Goal: Task Accomplishment & Management: Manage account settings

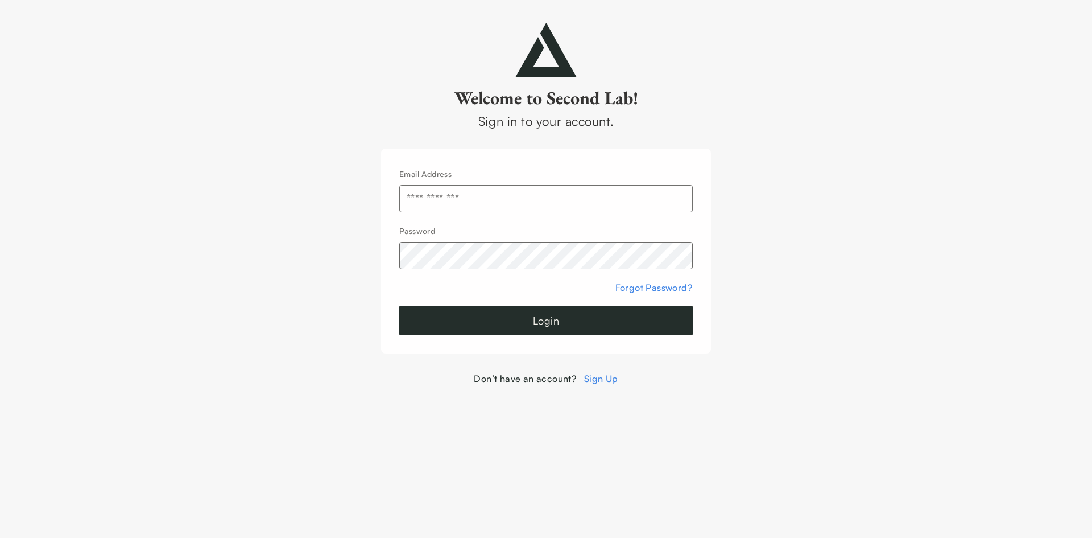
drag, startPoint x: 488, startPoint y: 197, endPoint x: 481, endPoint y: 197, distance: 6.8
click at [488, 197] on input "text" at bounding box center [546, 198] width 294 height 27
type input "**********"
click at [589, 308] on button "Login" at bounding box center [546, 321] width 294 height 30
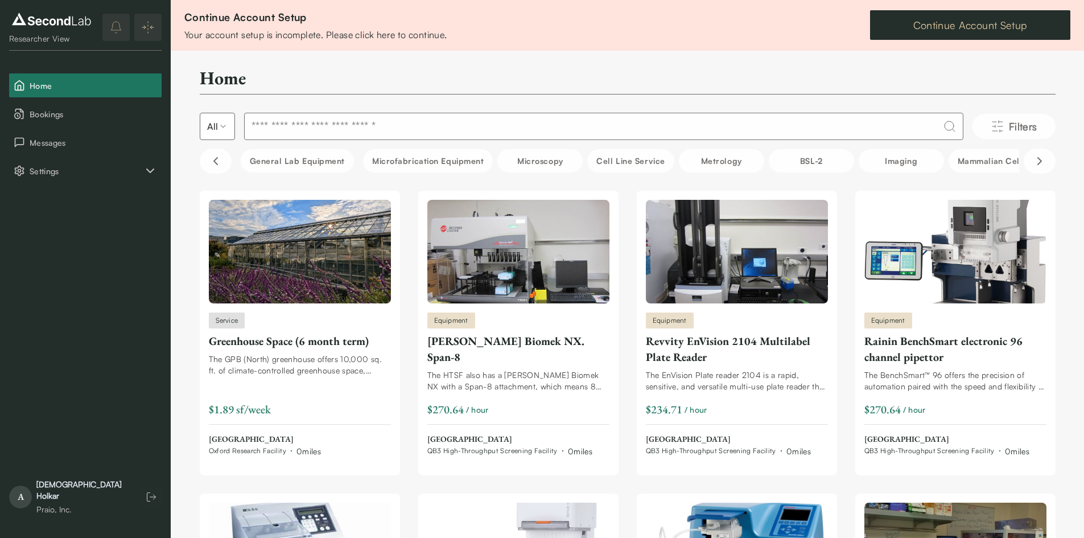
click at [972, 32] on link "Continue Account Setup" at bounding box center [970, 25] width 200 height 30
click at [131, 171] on span "Settings" at bounding box center [87, 171] width 114 height 12
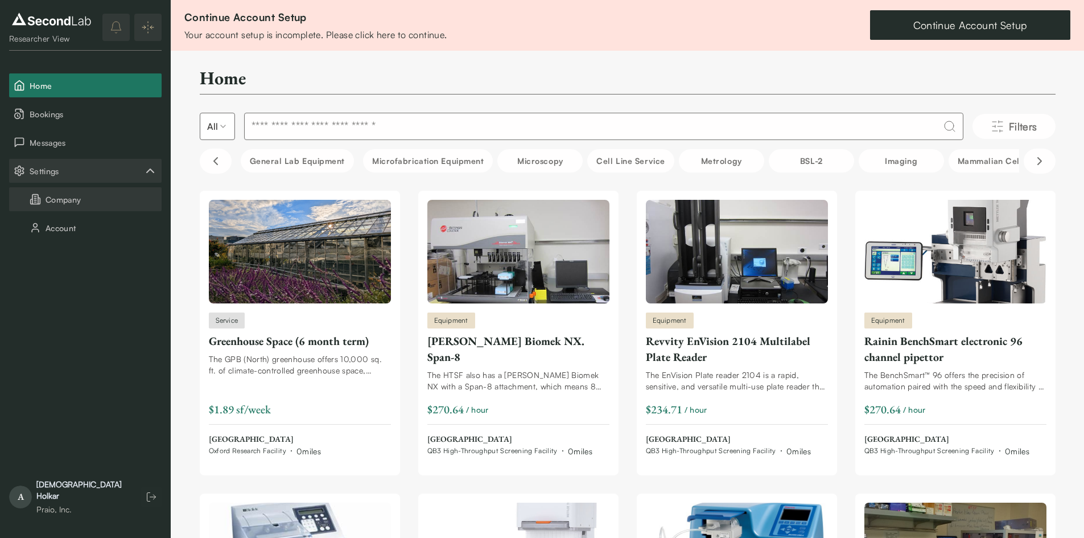
click at [98, 201] on button "Company" at bounding box center [85, 199] width 152 height 24
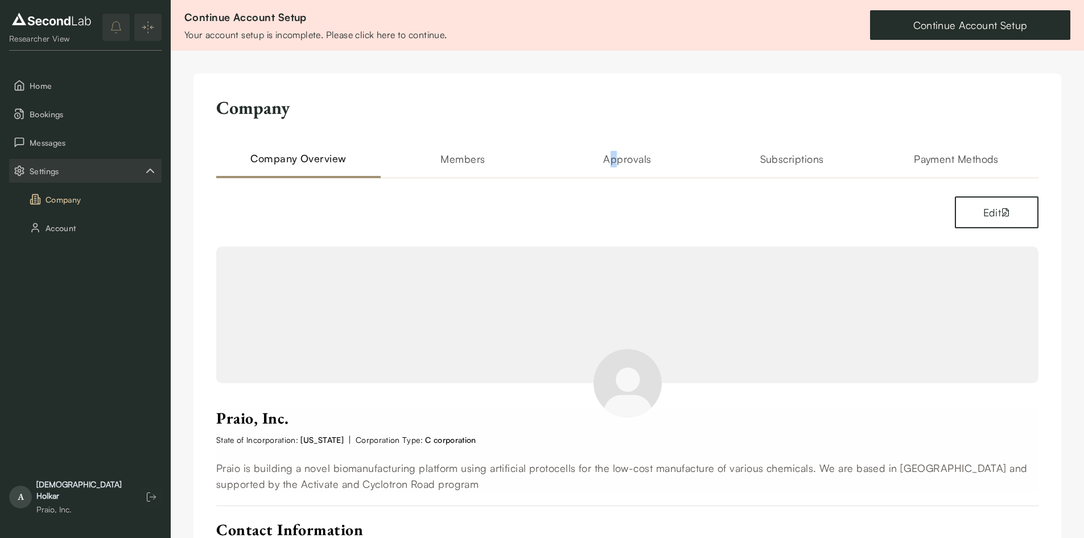
click at [615, 150] on div "Company Company Overview Members Approvals Subscriptions Payment Methods Edit P…" at bounding box center [627, 422] width 868 height 699
click at [620, 155] on h2 "Approvals" at bounding box center [627, 164] width 164 height 27
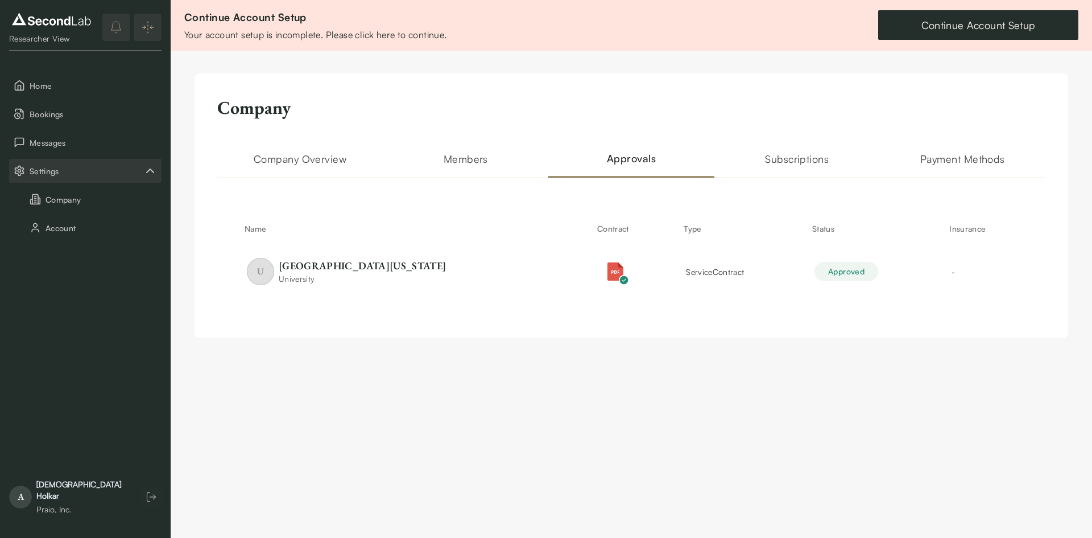
click at [749, 360] on html "SKIP TO CONTENT Researcher View Home Bookings Messages Settings Company Account…" at bounding box center [546, 180] width 1092 height 360
click at [958, 27] on link "Continue Account Setup" at bounding box center [979, 25] width 200 height 30
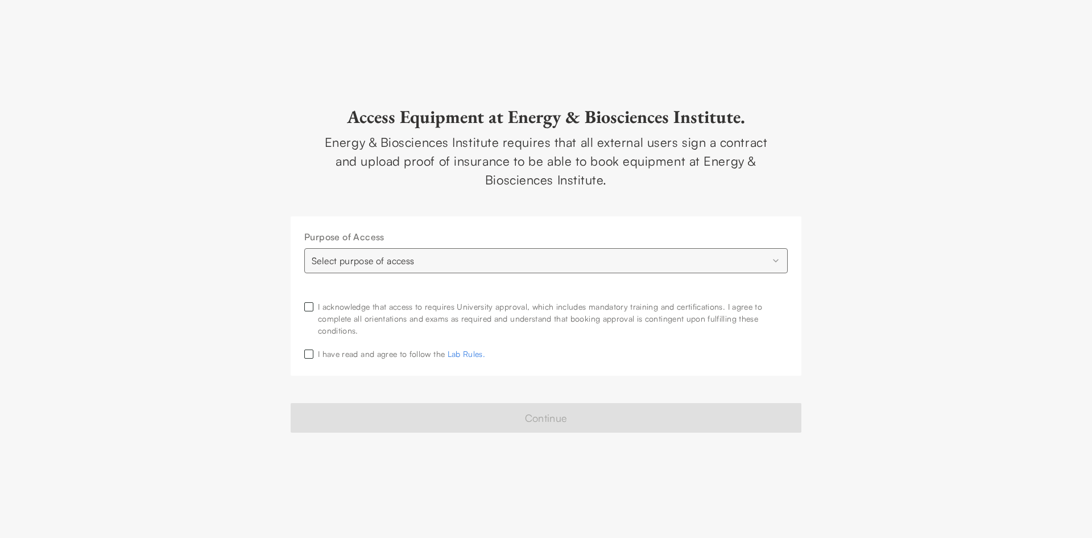
click at [547, 261] on html "**********" at bounding box center [546, 269] width 1092 height 538
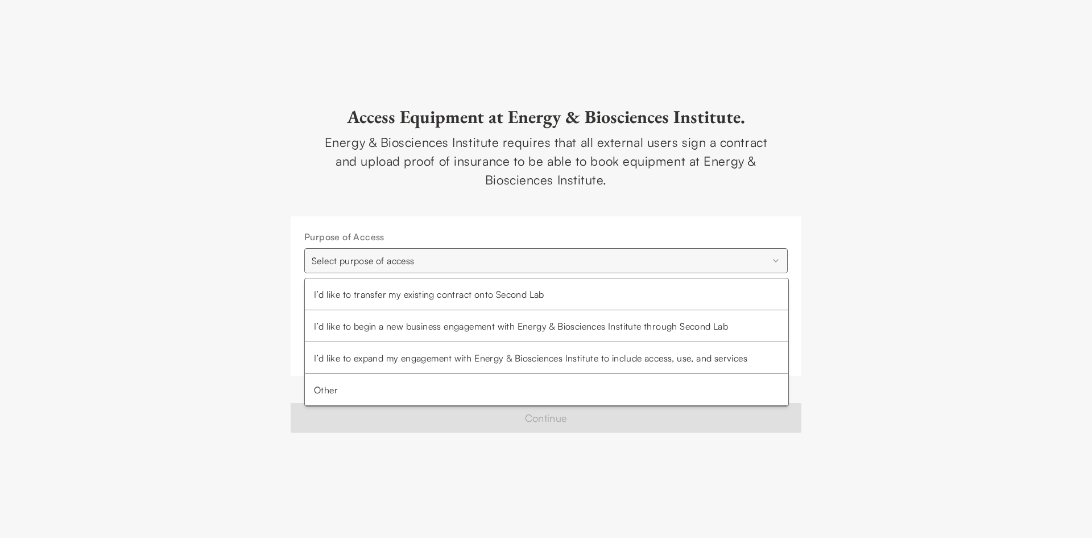
click at [547, 261] on html "**********" at bounding box center [546, 269] width 1092 height 538
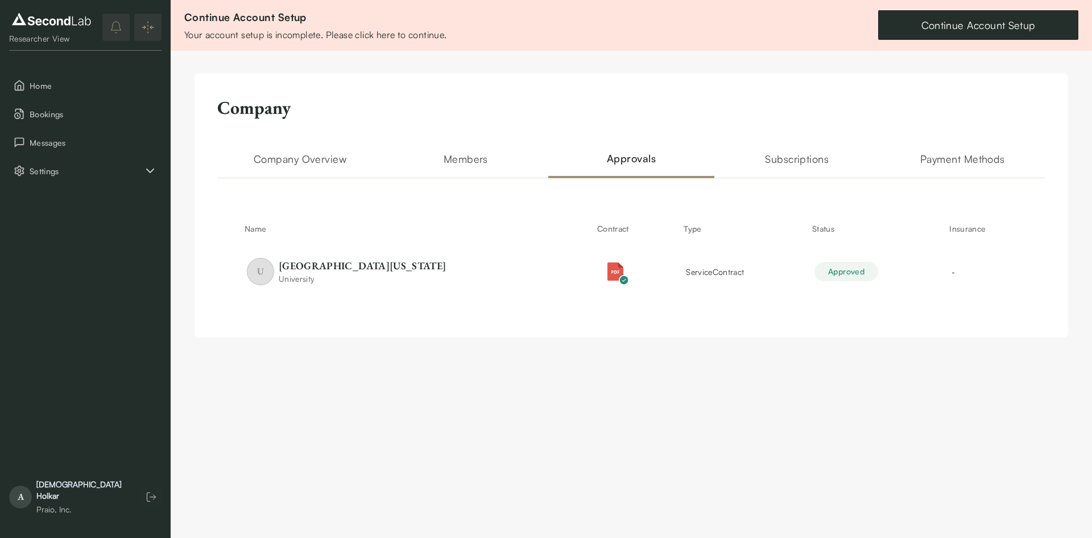
click at [459, 159] on h2 "Members" at bounding box center [466, 164] width 166 height 27
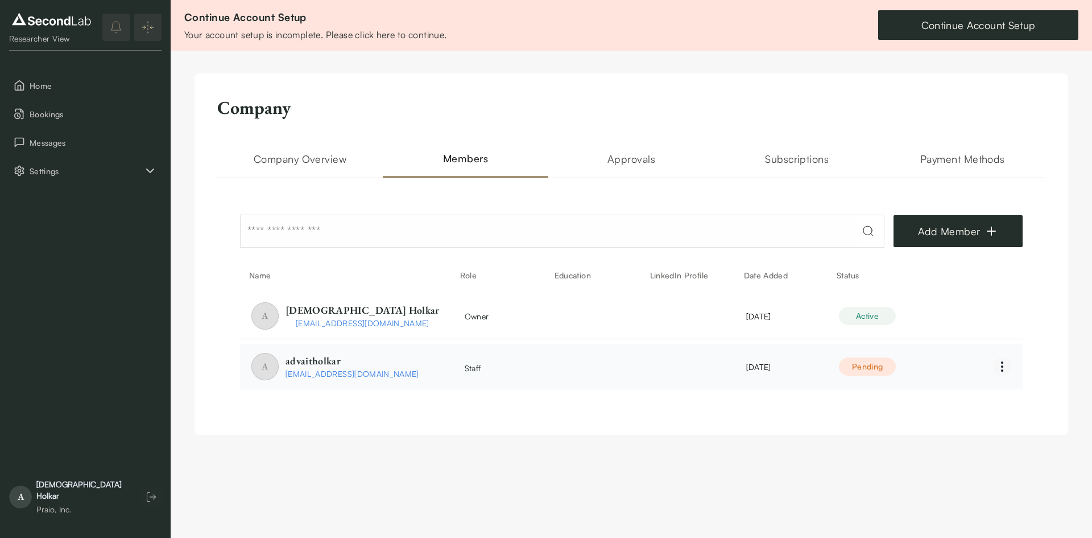
click at [993, 369] on html "SKIP TO CONTENT Researcher View Home Bookings Messages Settings AH Researcher V…" at bounding box center [546, 228] width 1092 height 457
click at [968, 387] on div "Cancel" at bounding box center [975, 388] width 73 height 21
click at [658, 168] on h2 "Approvals" at bounding box center [631, 164] width 166 height 27
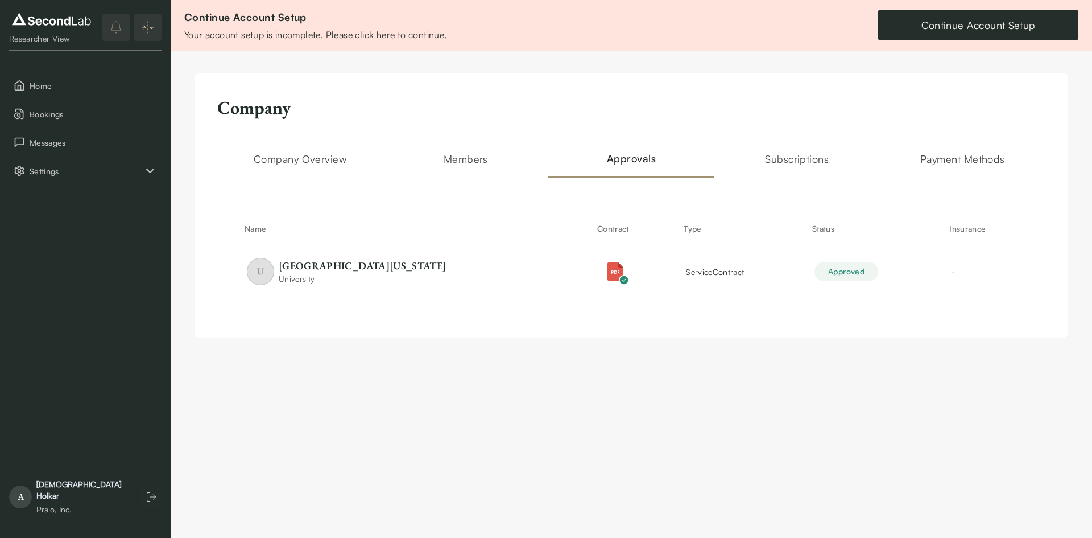
click at [781, 154] on h2 "Subscriptions" at bounding box center [798, 164] width 166 height 27
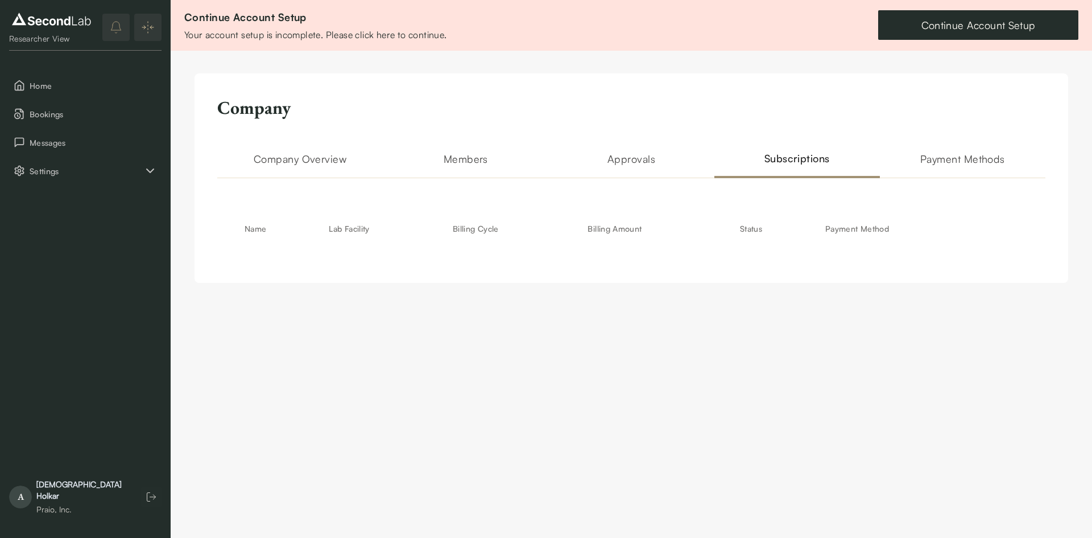
click at [646, 166] on h2 "Approvals" at bounding box center [631, 164] width 166 height 27
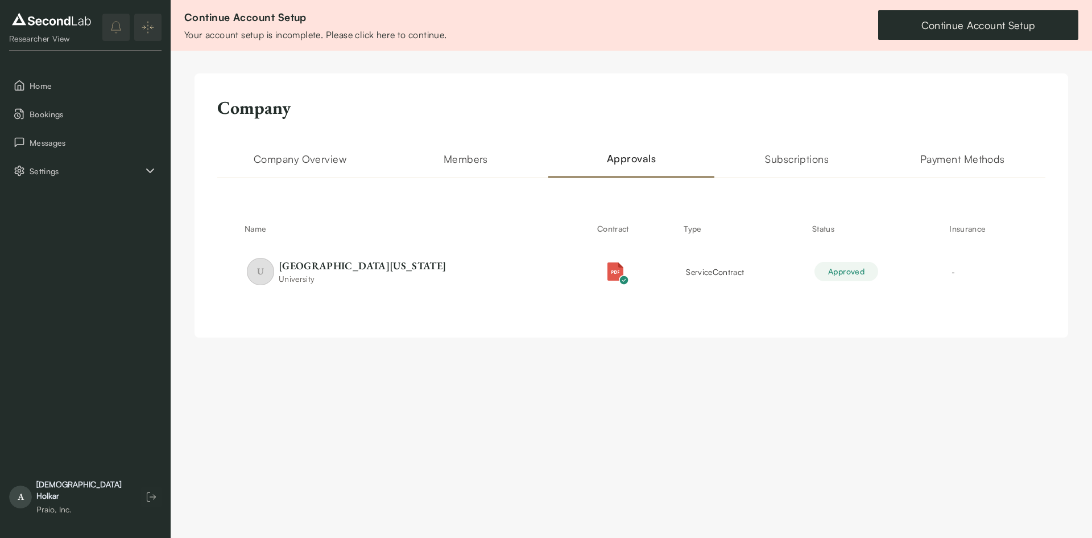
click at [985, 162] on h2 "Payment Methods" at bounding box center [963, 164] width 166 height 27
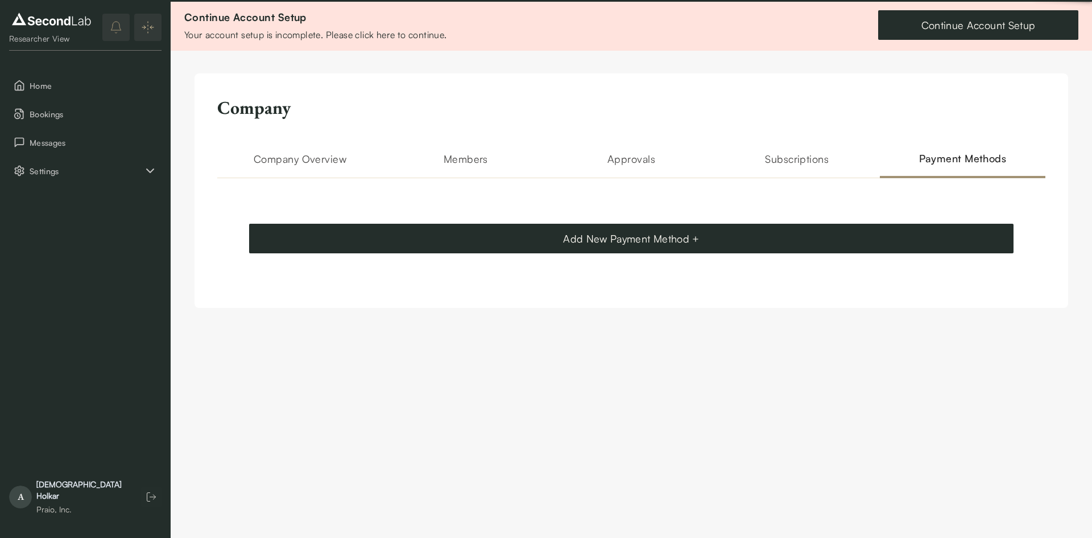
click at [833, 170] on h2 "Subscriptions" at bounding box center [798, 164] width 166 height 27
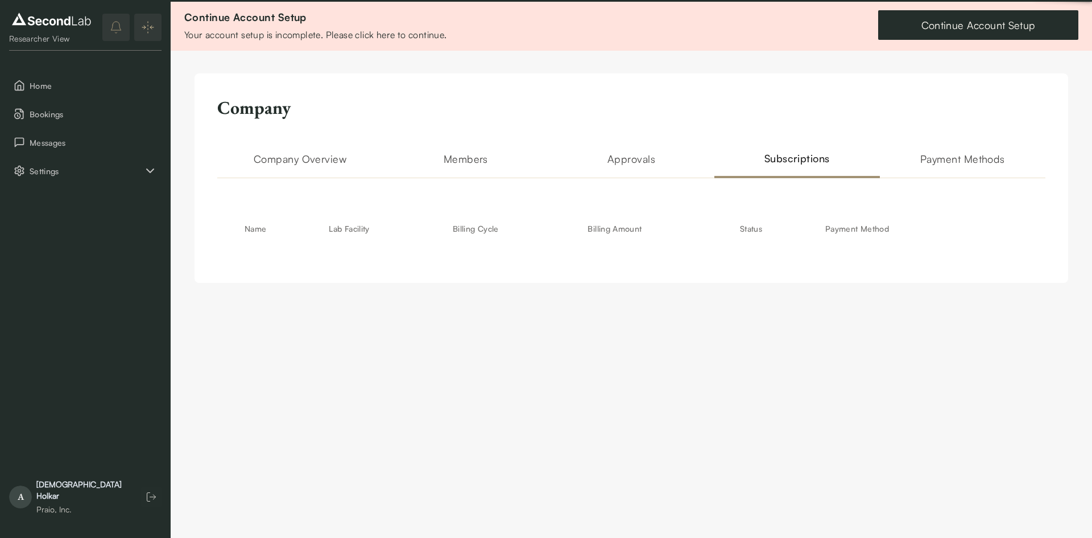
click at [656, 172] on h2 "Approvals" at bounding box center [631, 164] width 166 height 27
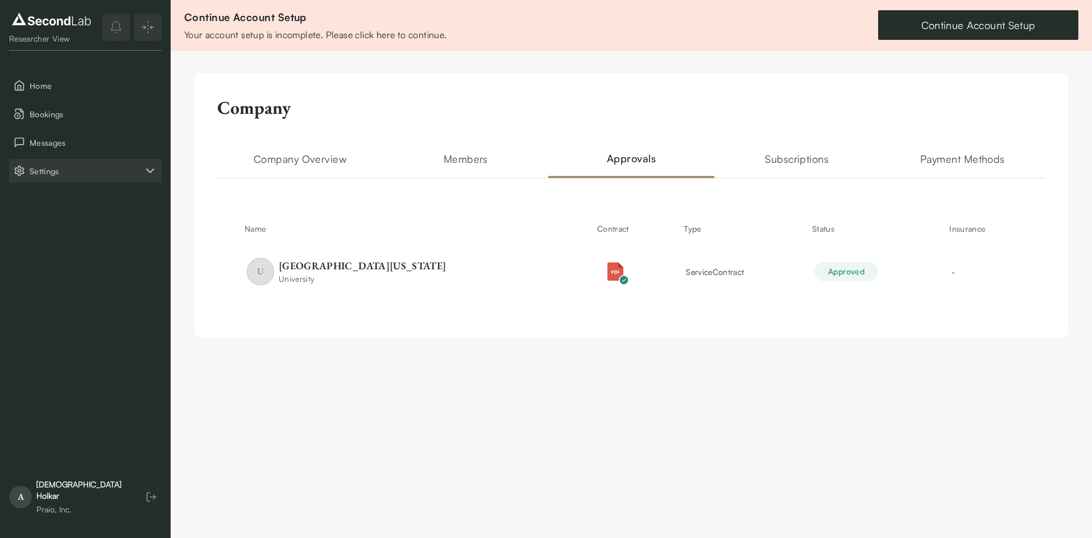
click at [150, 169] on icon "Settings" at bounding box center [150, 171] width 14 height 14
click at [59, 121] on button "Bookings" at bounding box center [85, 114] width 152 height 24
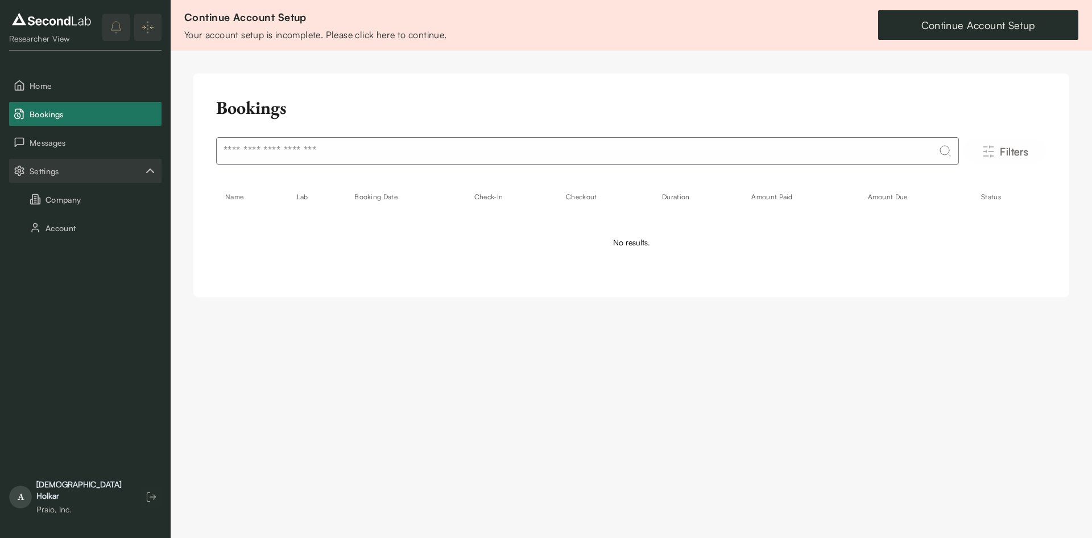
click at [61, 98] on menu "Home Bookings Messages Settings Company Account" at bounding box center [85, 156] width 152 height 166
click at [53, 83] on span "Home" at bounding box center [93, 86] width 127 height 12
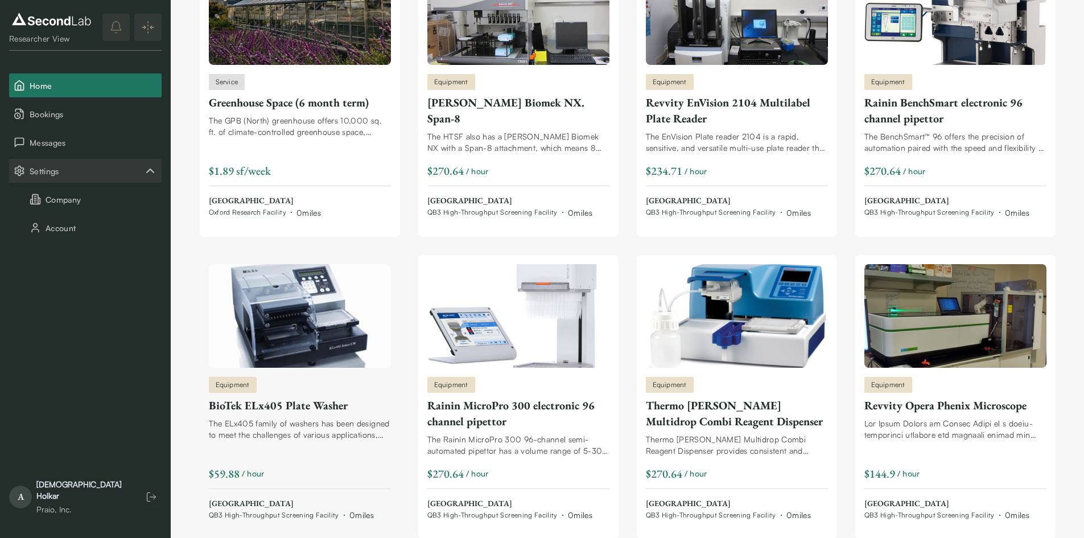
scroll to position [398, 0]
